Goal: Information Seeking & Learning: Learn about a topic

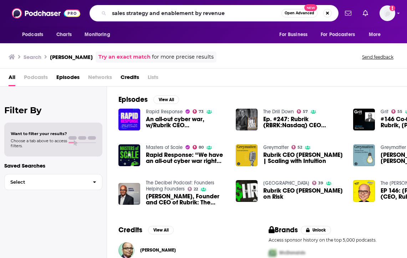
type input "sales strategy and enablement by revenue"
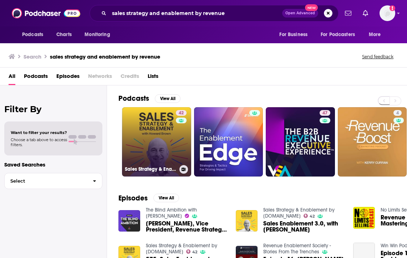
click at [129, 125] on link "42 Sales Strategy & Enablement by [DOMAIN_NAME]" at bounding box center [156, 141] width 69 height 69
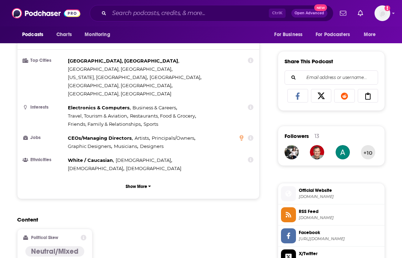
scroll to position [537, 0]
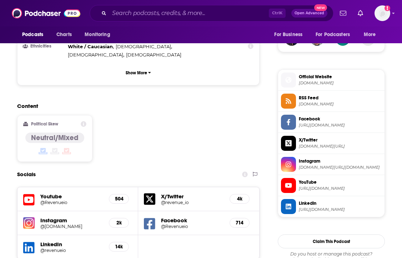
click at [311, 181] on span "YouTube" at bounding box center [340, 182] width 83 height 6
